Goal: Information Seeking & Learning: Learn about a topic

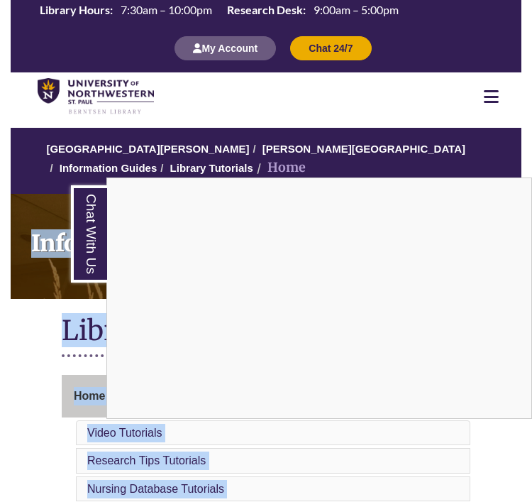
drag, startPoint x: 1, startPoint y: 223, endPoint x: -53, endPoint y: 230, distance: 55.1
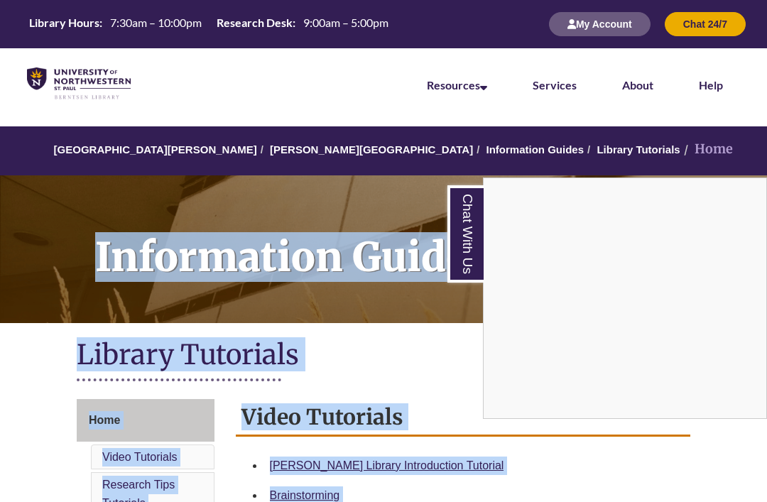
click at [33, 200] on div "Chat With Us" at bounding box center [383, 251] width 767 height 502
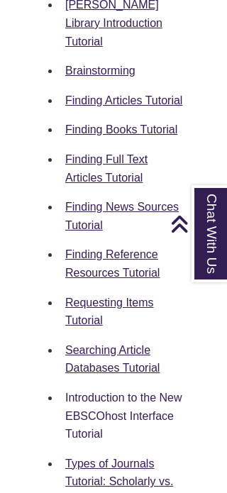
scroll to position [1042, 0]
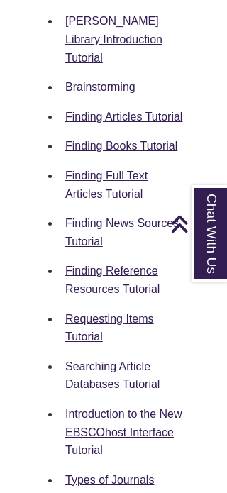
scroll to position [1019, 0]
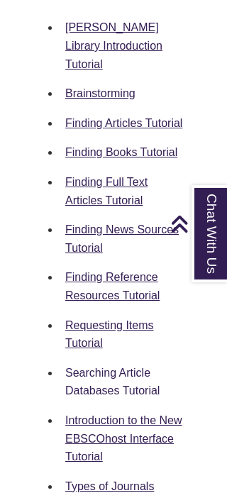
click at [119, 367] on link "Searching Article Databases Tutorial" at bounding box center [112, 382] width 94 height 31
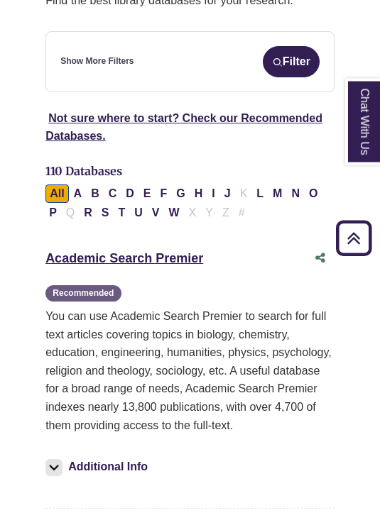
scroll to position [254, 0]
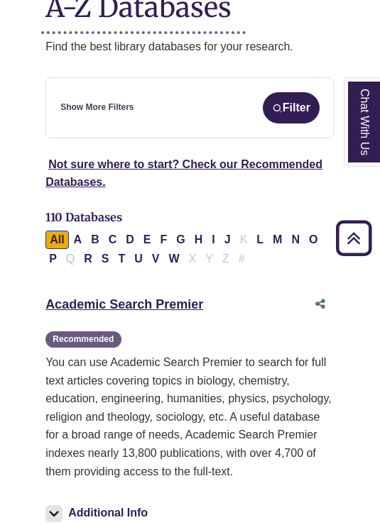
click at [305, 103] on button "Filter" at bounding box center [291, 107] width 57 height 31
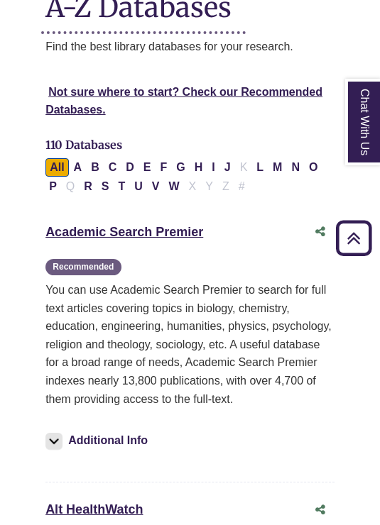
select select "Database Subject Filter"
select select "Database Types Filter"
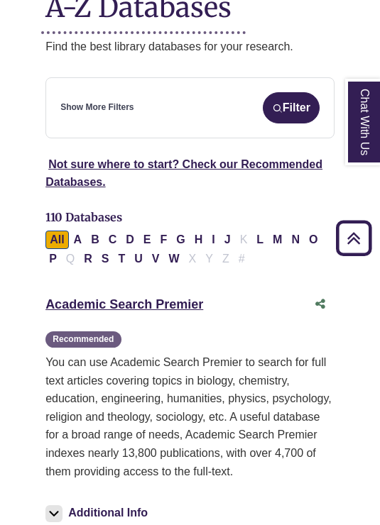
click at [207, 111] on div "Show More Filters Filter" at bounding box center [189, 107] width 259 height 31
click at [104, 104] on link "Show More Filters" at bounding box center [96, 107] width 73 height 13
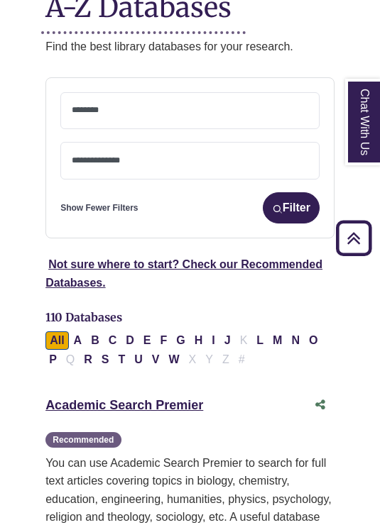
click at [153, 106] on textarea "Search" at bounding box center [190, 111] width 236 height 11
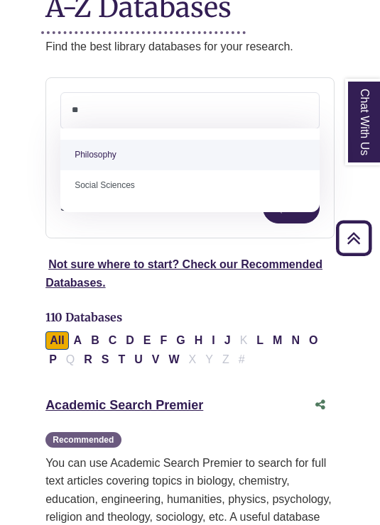
type textarea "*"
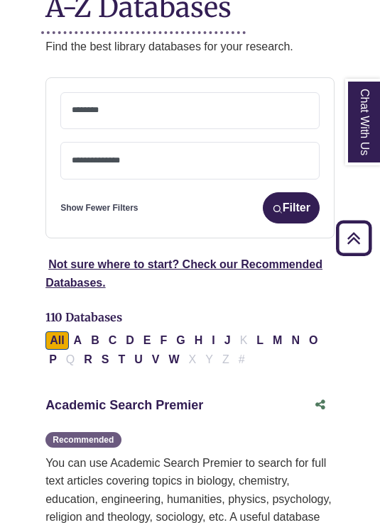
scroll to position [277, 0]
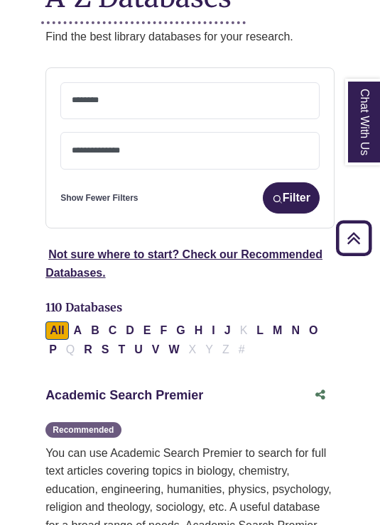
click at [73, 402] on link "Academic Search Premier This link opens in a new window" at bounding box center [124, 395] width 158 height 14
